Goal: Task Accomplishment & Management: Complete application form

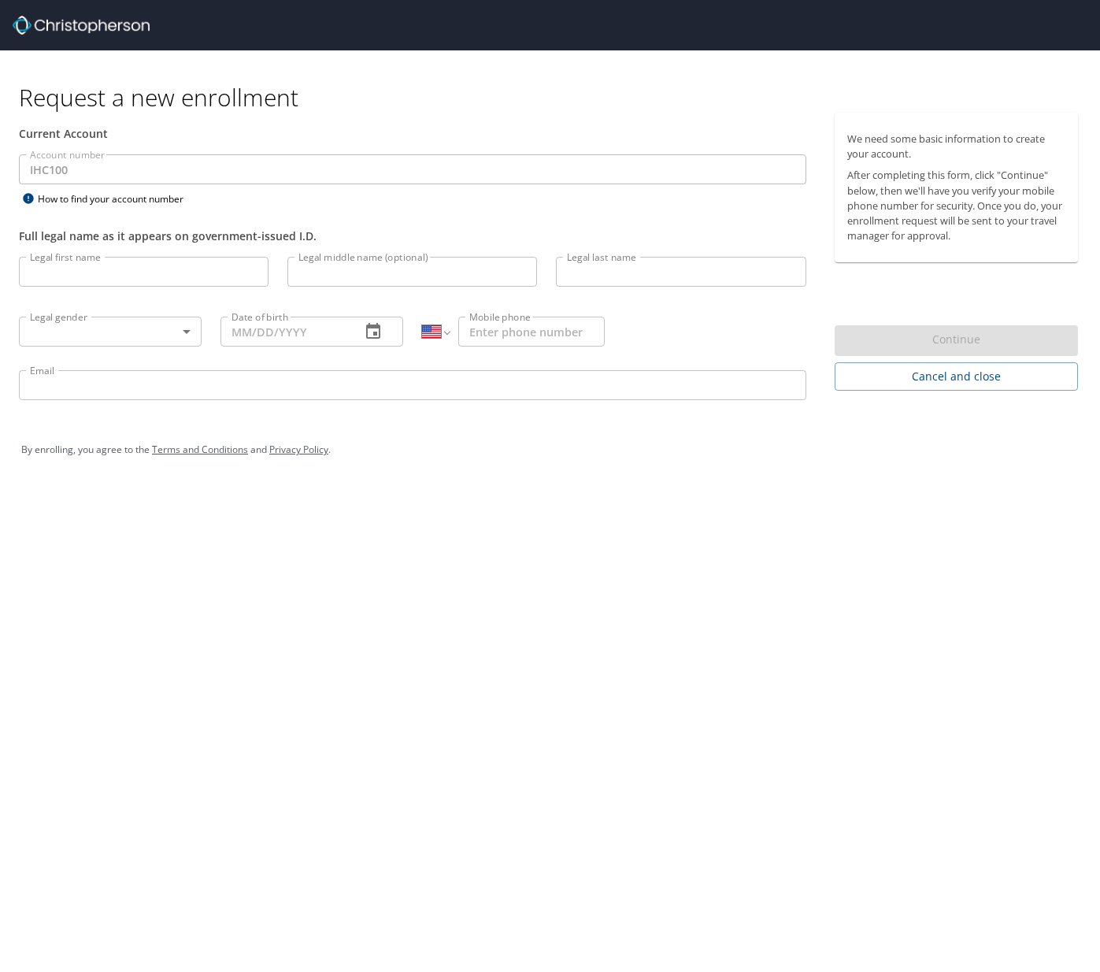
select select "US"
click at [68, 273] on input "Legal first name" at bounding box center [144, 272] width 250 height 30
type input "[PERSON_NAME]"
type input "M"
type input "[PERSON_NAME]"
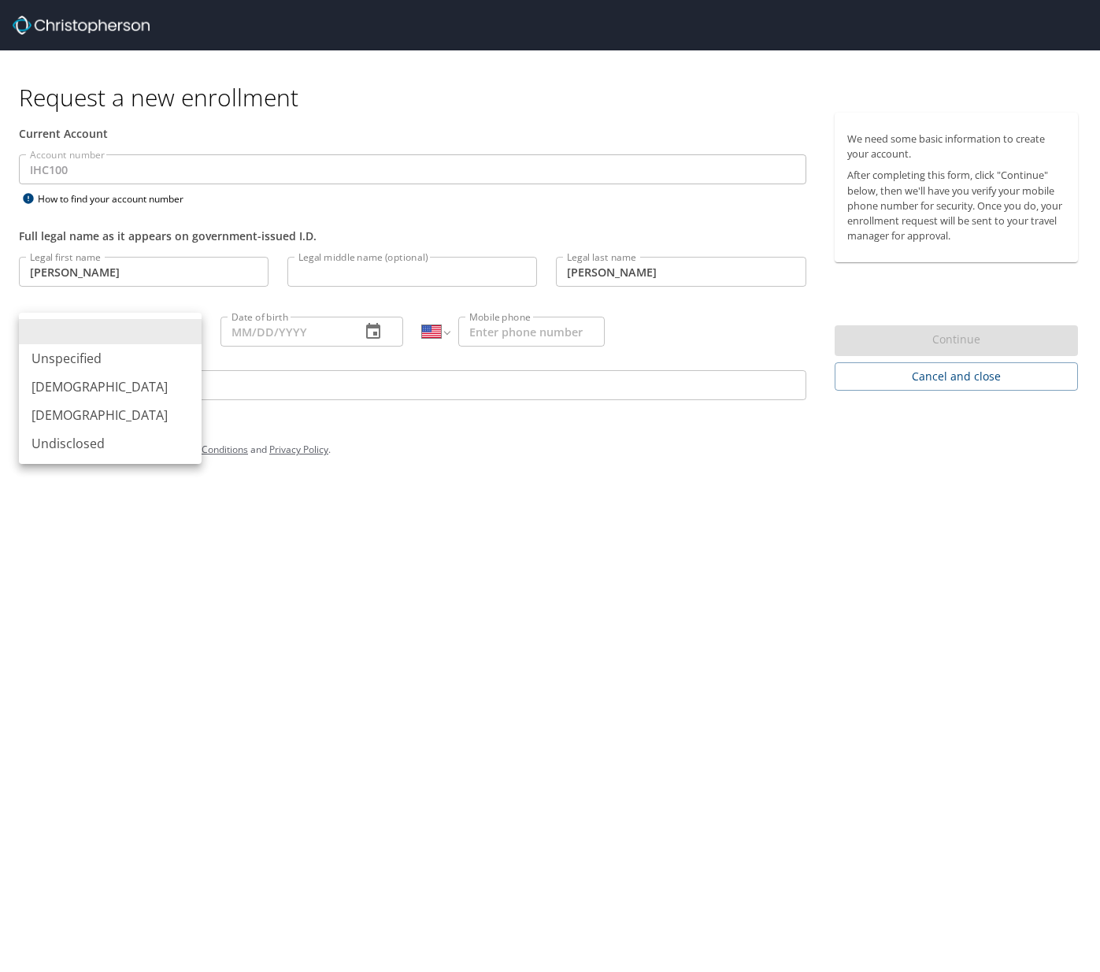
click at [151, 329] on body "Request a new enrollment Current Account Account number IHC100 Account number H…" at bounding box center [550, 486] width 1100 height 972
click at [95, 386] on li "[DEMOGRAPHIC_DATA]" at bounding box center [110, 387] width 183 height 28
type input "[DEMOGRAPHIC_DATA]"
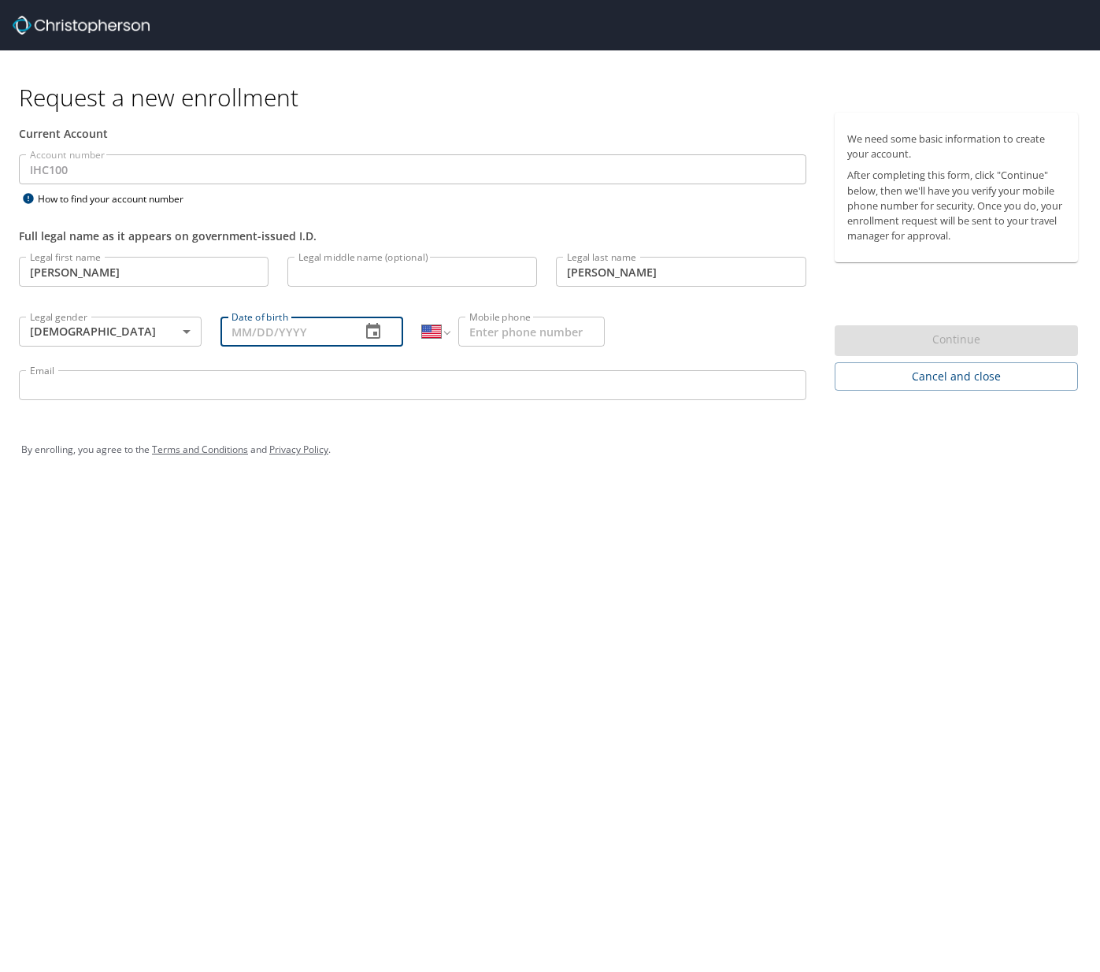
click at [265, 324] on input "Date of birth" at bounding box center [285, 332] width 128 height 30
type input "[DATE]"
click at [479, 332] on input "Mobile phone" at bounding box center [531, 332] width 146 height 30
type input "[PHONE_NUMBER]"
click at [76, 384] on input "Email" at bounding box center [413, 385] width 788 height 30
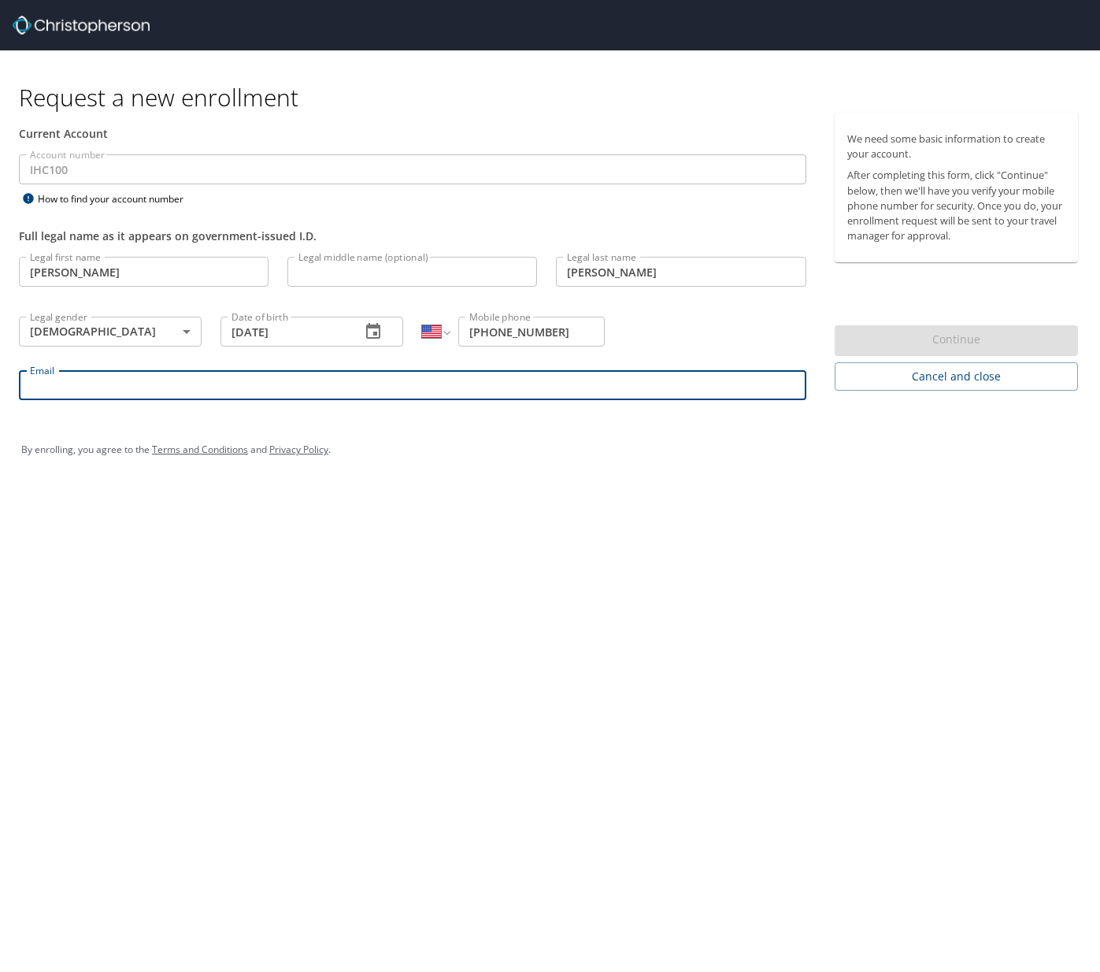
type input "[PERSON_NAME][EMAIL_ADDRESS][PERSON_NAME][DOMAIN_NAME]"
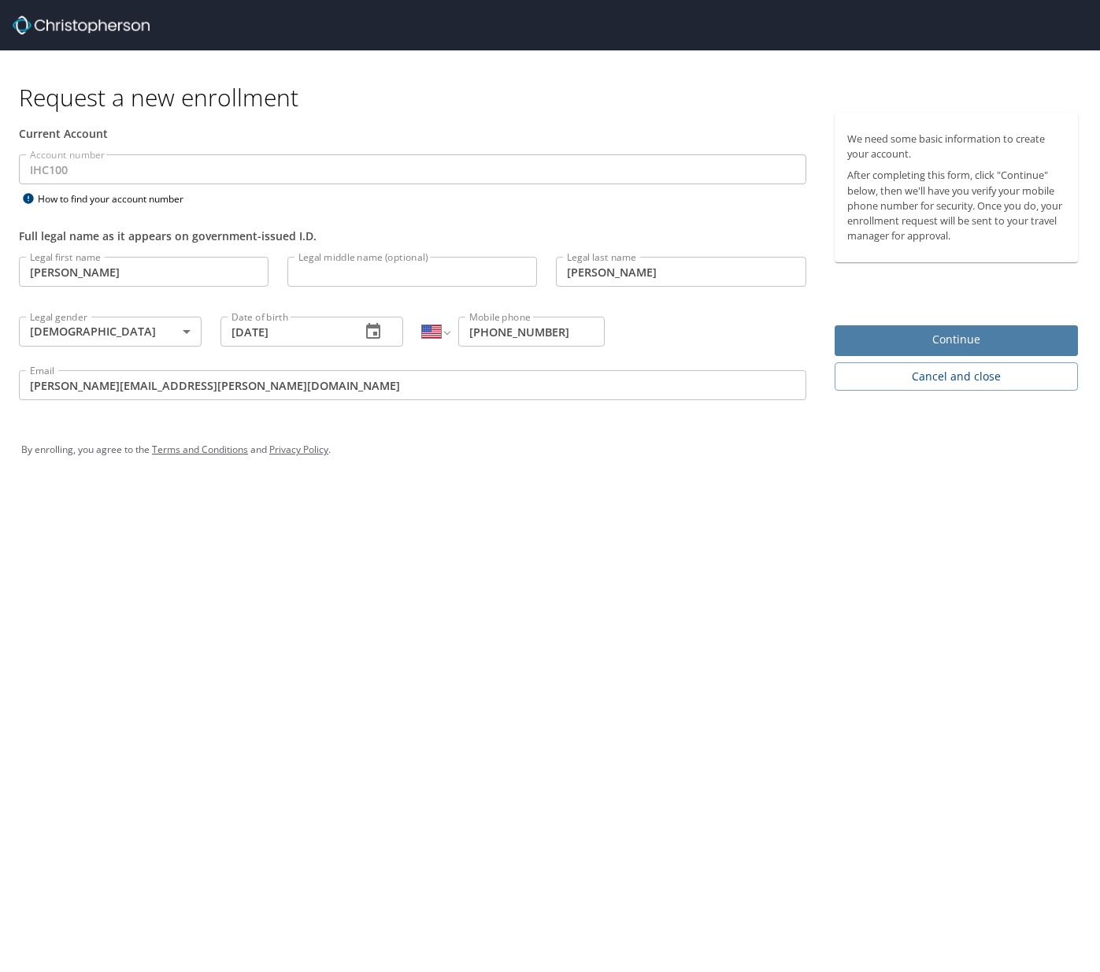
click at [950, 343] on span "Continue" at bounding box center [956, 340] width 218 height 20
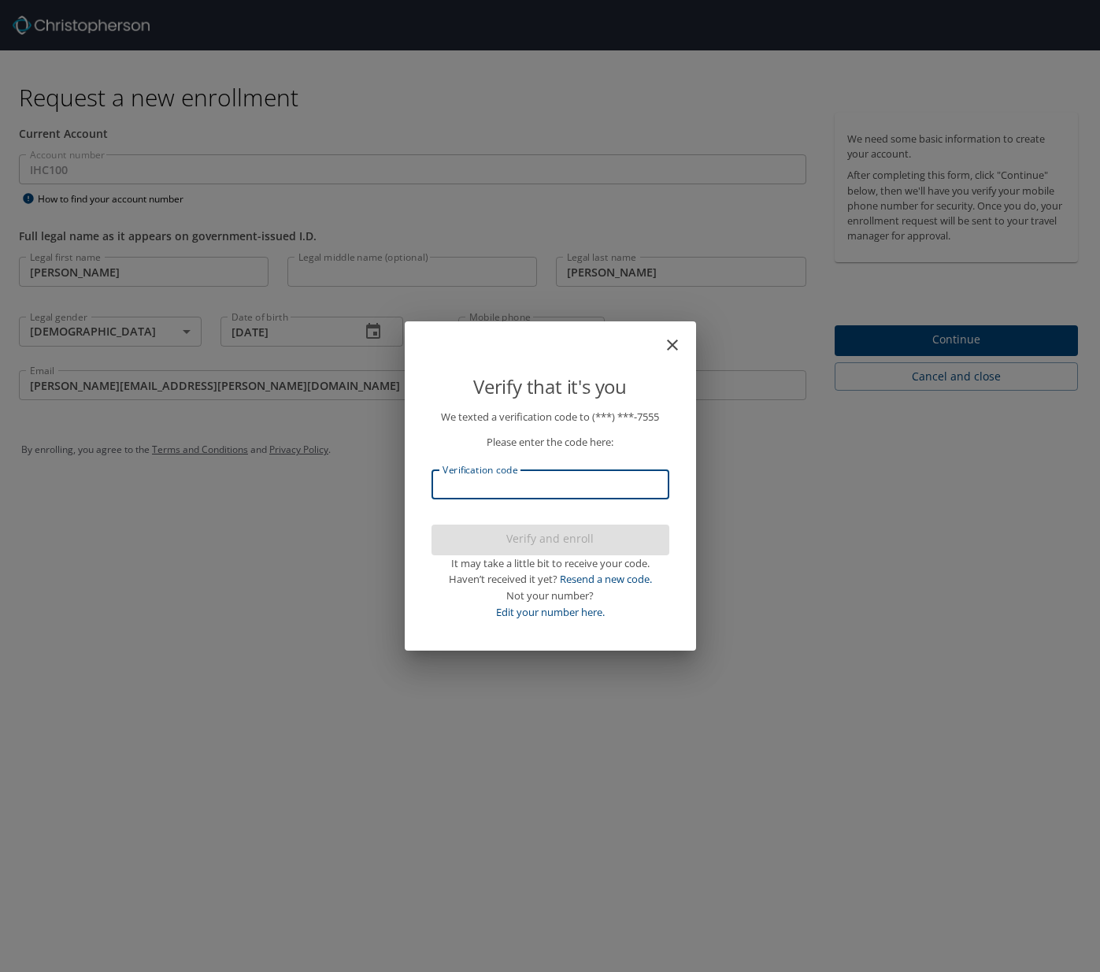
click at [453, 488] on input "Verification code" at bounding box center [551, 484] width 238 height 30
type input "025544"
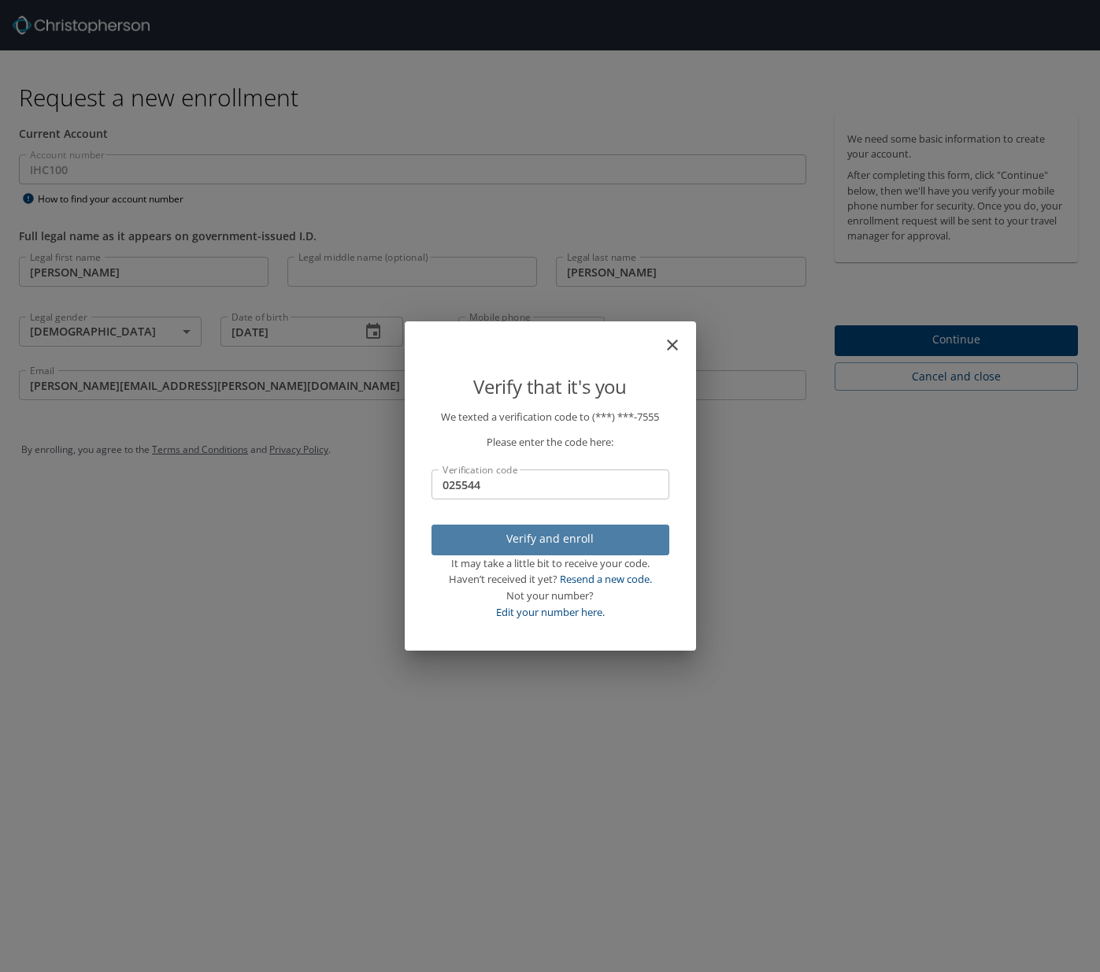
click at [537, 538] on span "Verify and enroll" at bounding box center [550, 539] width 213 height 20
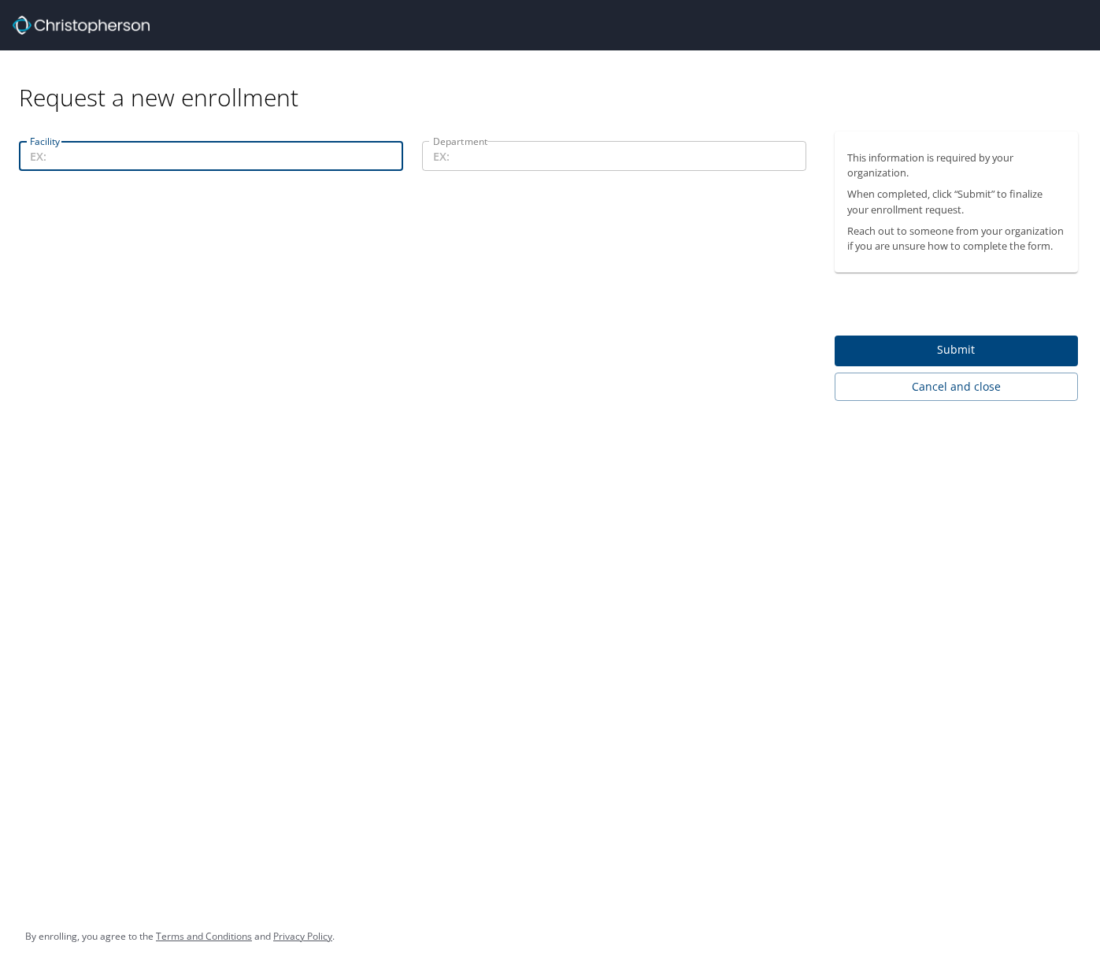
click at [98, 154] on input "Facility" at bounding box center [211, 156] width 384 height 30
type input "p"
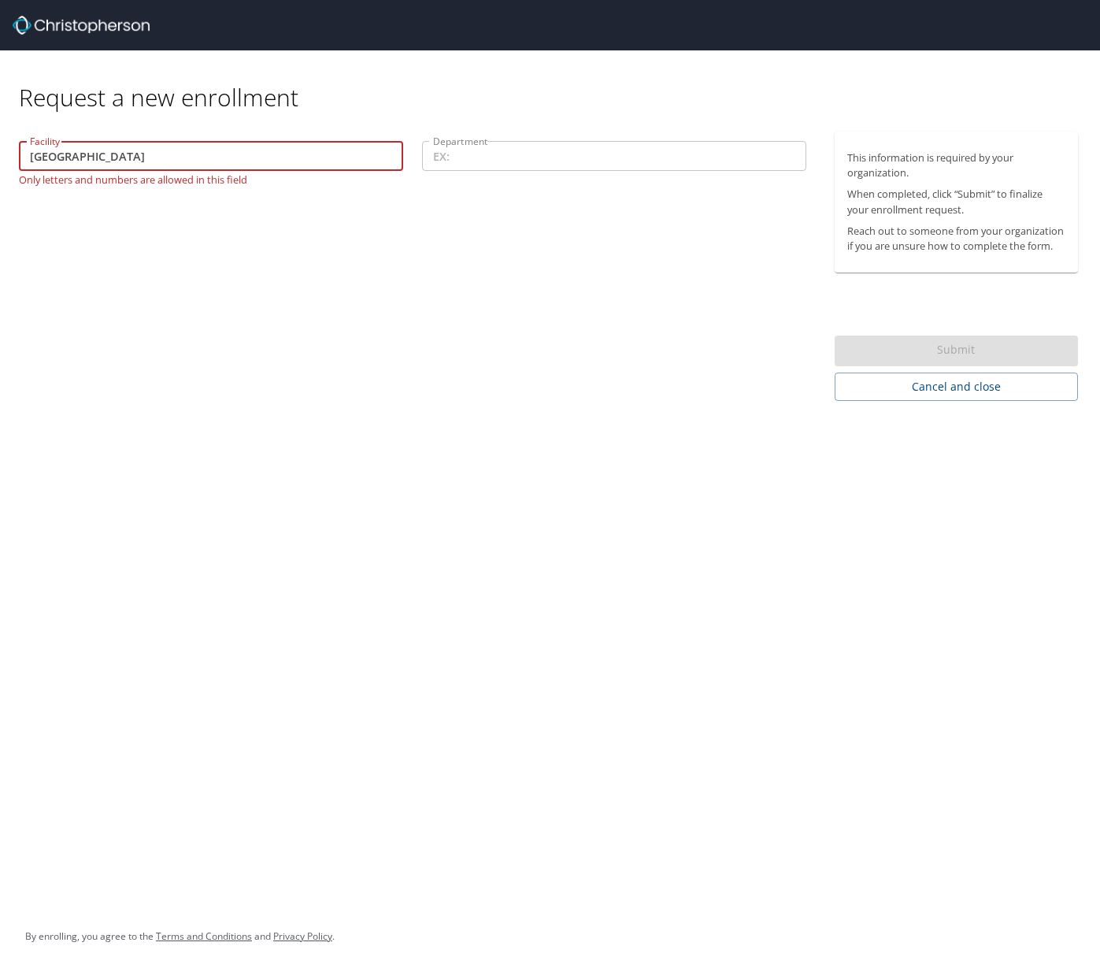
drag, startPoint x: 182, startPoint y: 156, endPoint x: 12, endPoint y: 154, distance: 170.1
click at [12, 154] on div "Facility Primary Children's Hospital Facility Only letters and numbers are allo…" at bounding box center [210, 163] width 403 height 63
type input "CPC"
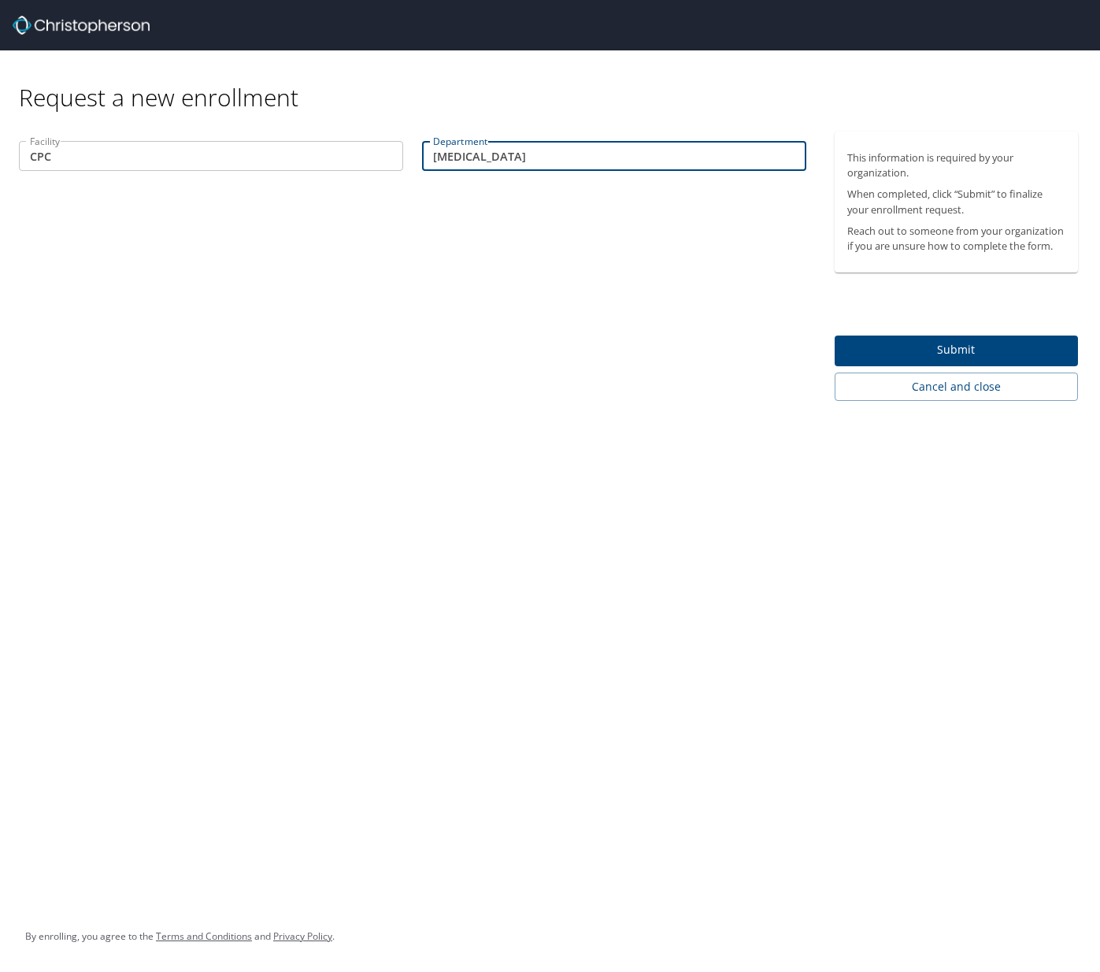
type input "[MEDICAL_DATA]"
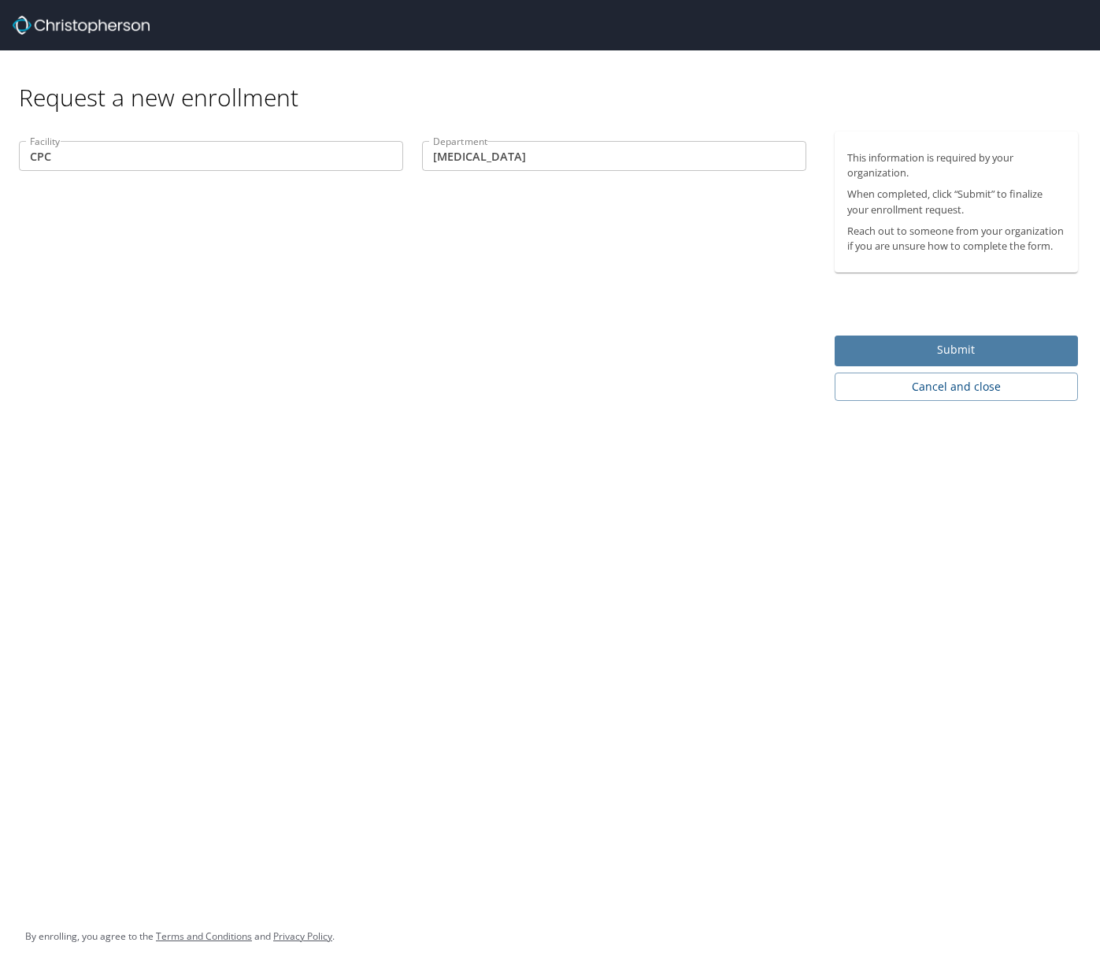
click at [915, 350] on span "Submit" at bounding box center [956, 350] width 218 height 20
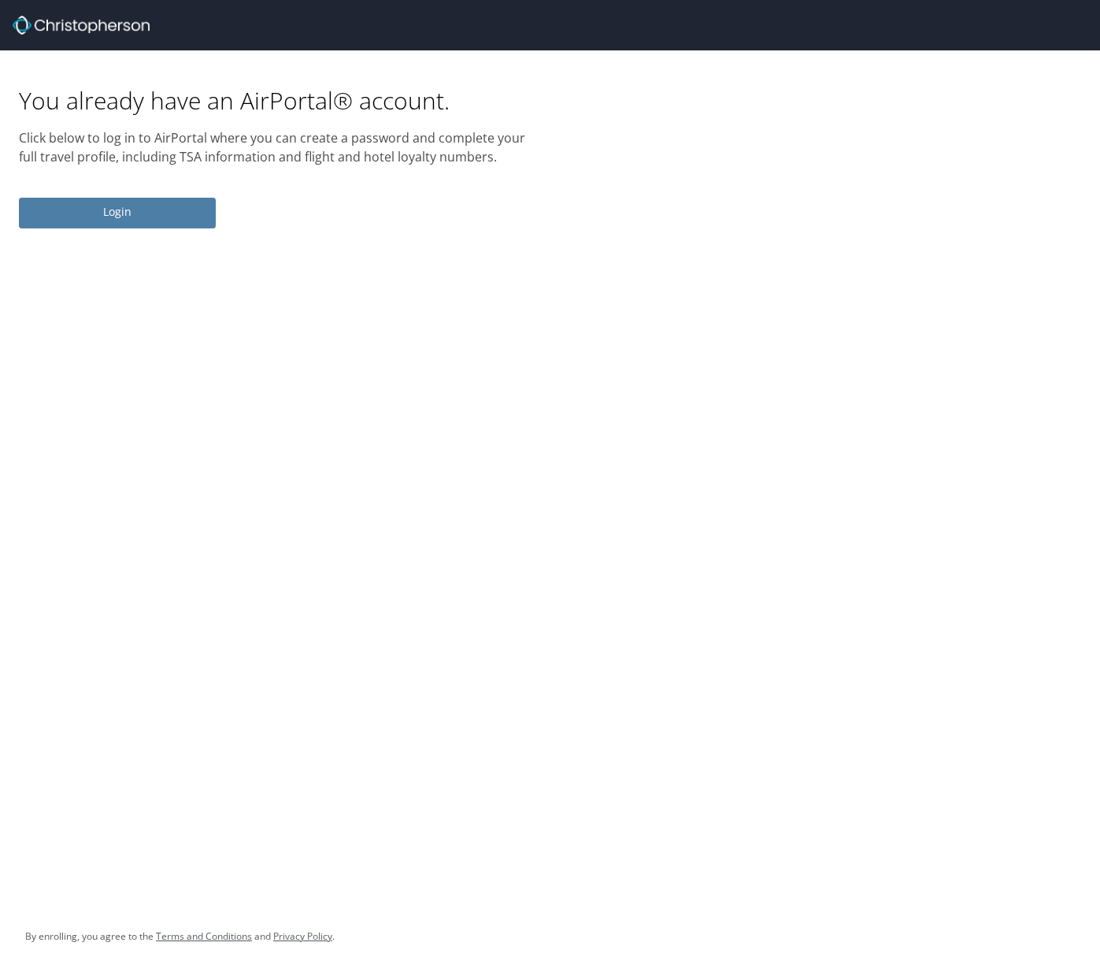
click at [127, 217] on span "Login" at bounding box center [118, 212] width 172 height 20
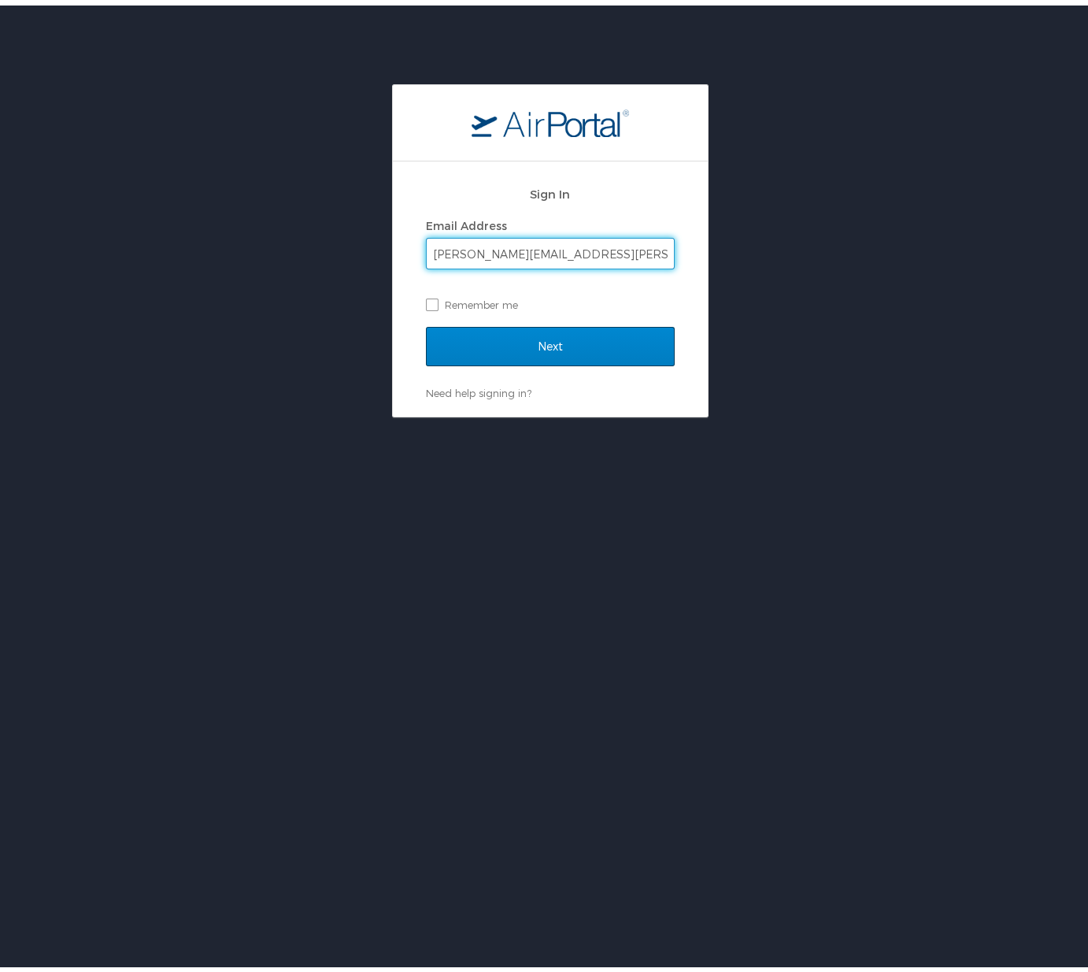
type input "[PERSON_NAME][EMAIL_ADDRESS][PERSON_NAME][DOMAIN_NAME]"
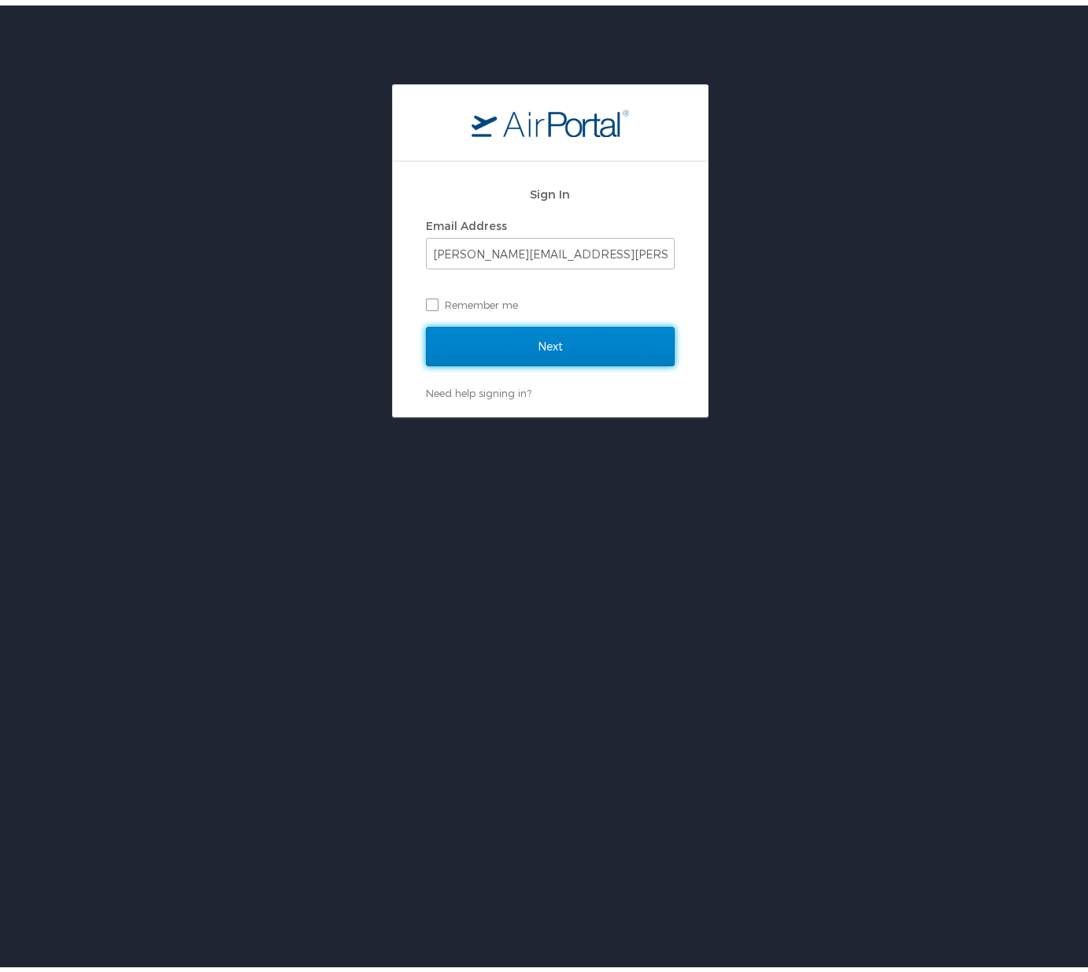
click at [529, 350] on input "Next" at bounding box center [550, 340] width 249 height 39
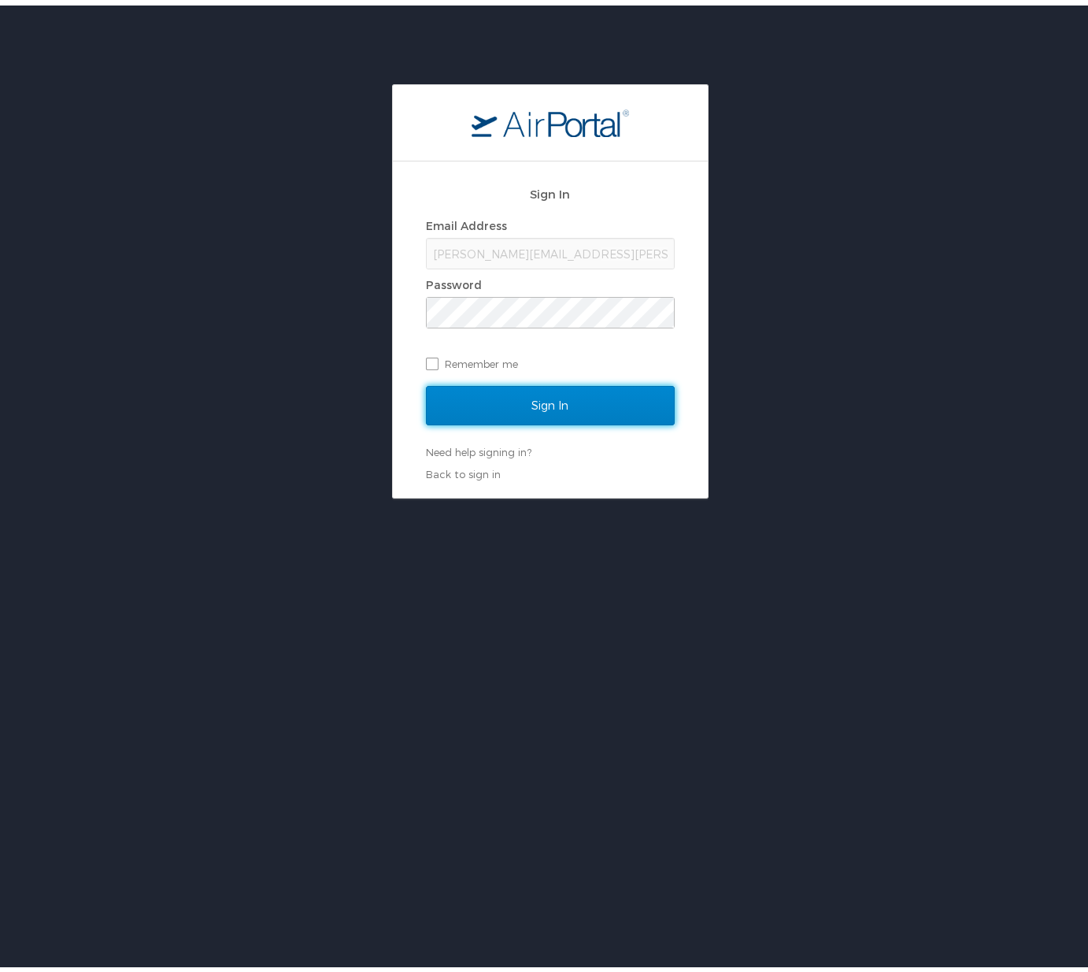
click at [540, 402] on input "Sign In" at bounding box center [550, 399] width 249 height 39
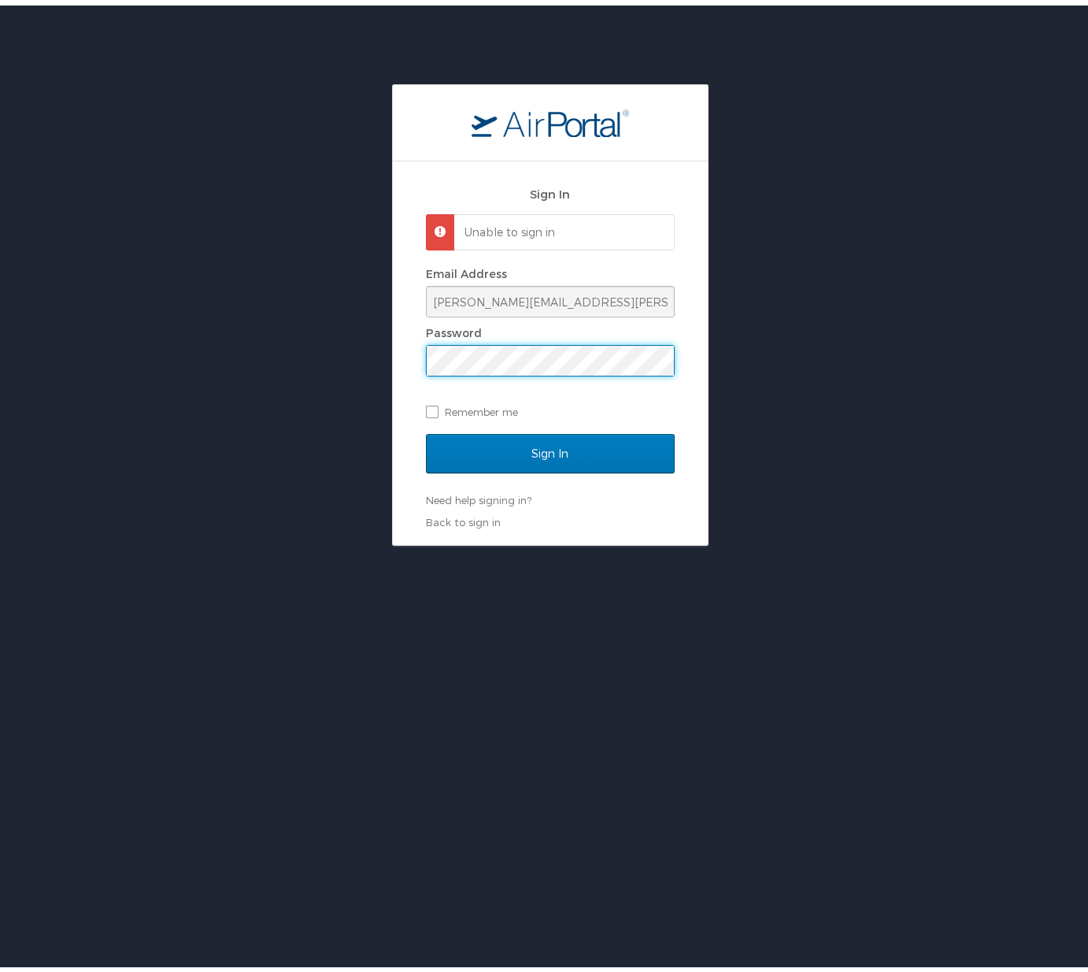
click at [426, 428] on input "Sign In" at bounding box center [550, 447] width 249 height 39
click at [500, 495] on link "Need help signing in?" at bounding box center [479, 494] width 106 height 13
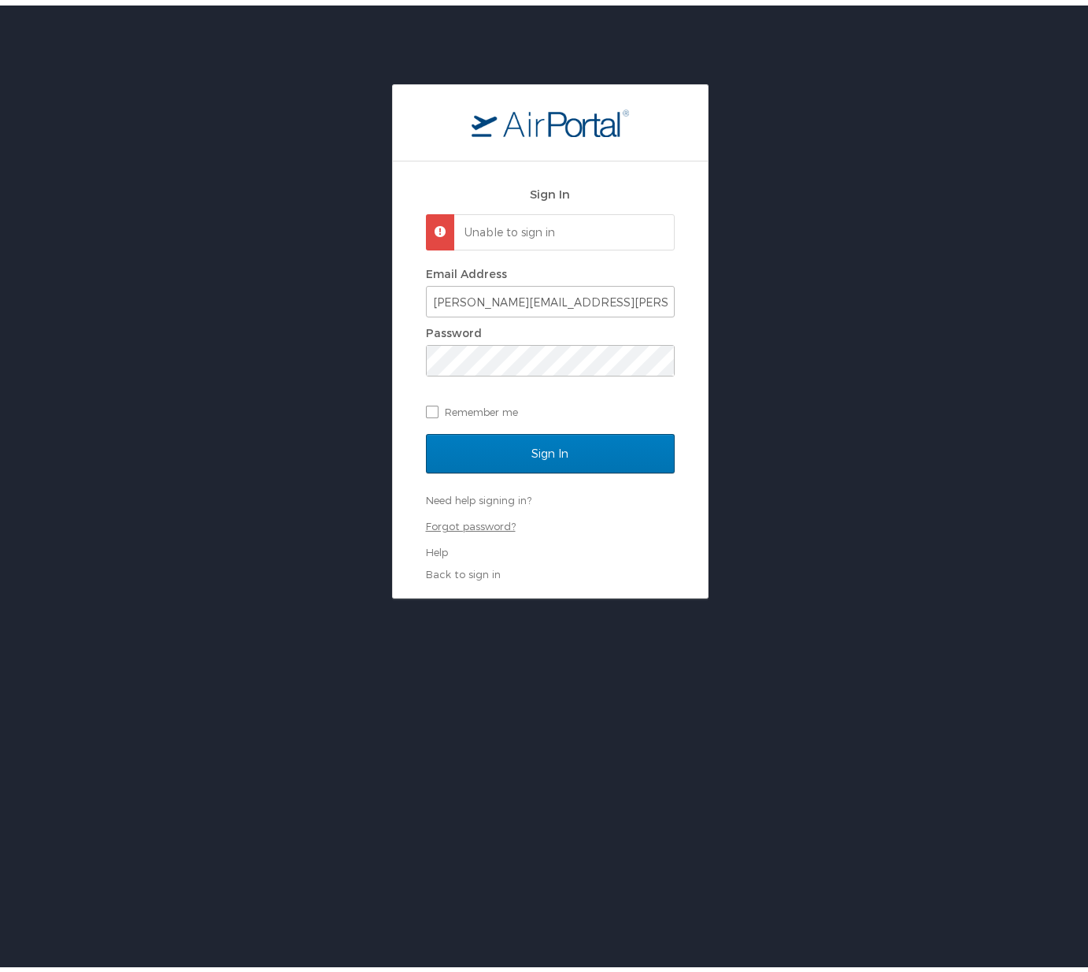
click at [467, 519] on link "Forgot password?" at bounding box center [471, 520] width 90 height 13
